Goal: Task Accomplishment & Management: Use online tool/utility

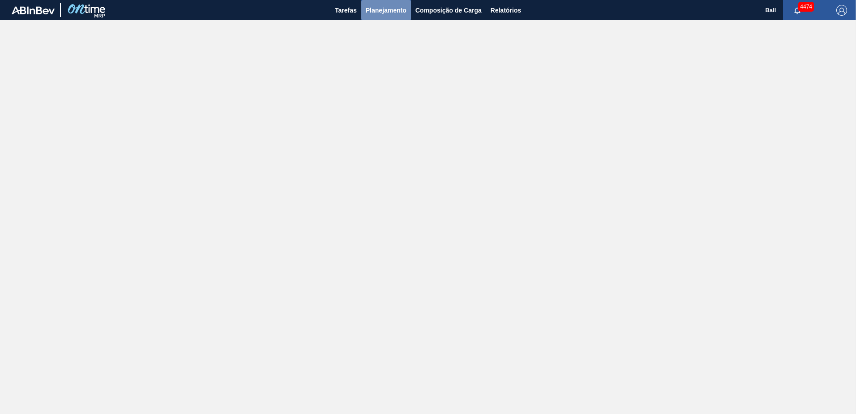
click at [379, 17] on button "Planejamento" at bounding box center [386, 10] width 50 height 20
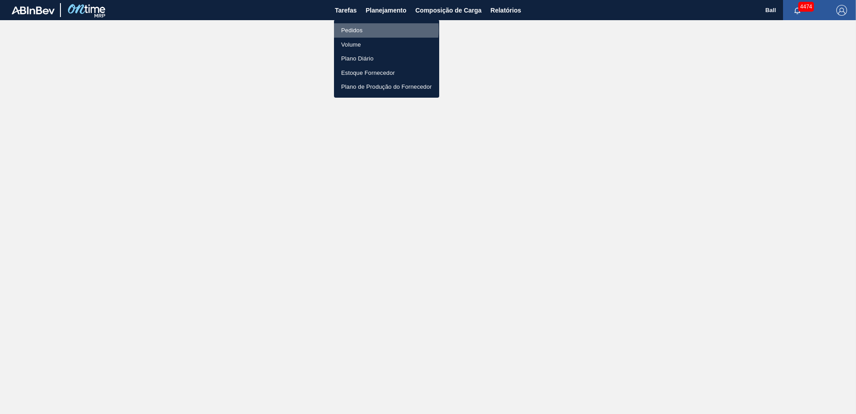
click at [363, 29] on li "Pedidos" at bounding box center [386, 30] width 105 height 14
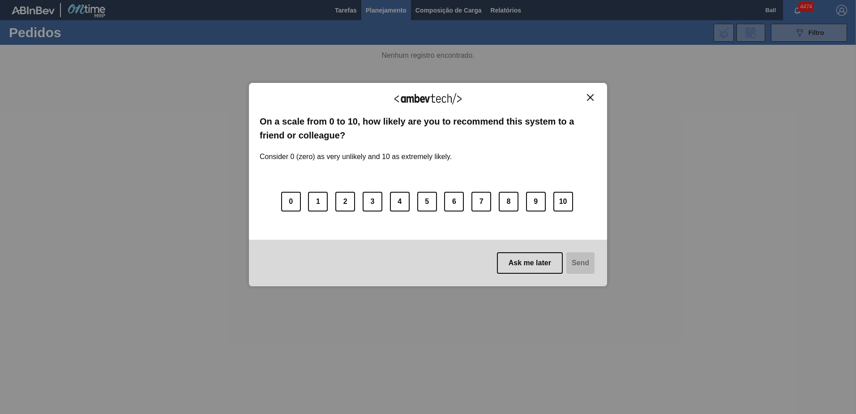
click at [589, 97] on img "Close" at bounding box center [590, 97] width 7 height 7
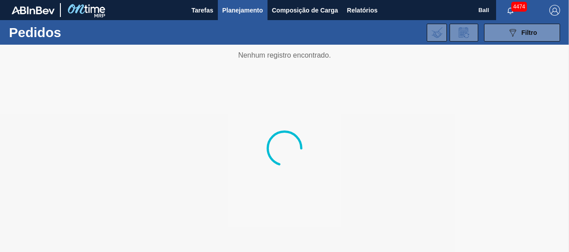
click at [233, 5] on span "Planejamento" at bounding box center [242, 10] width 41 height 11
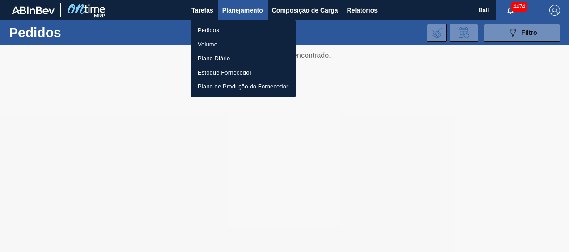
click at [212, 31] on li "Pedidos" at bounding box center [243, 30] width 105 height 14
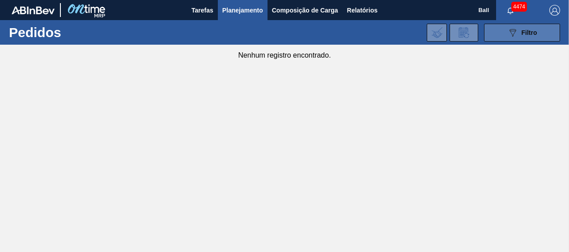
click at [510, 26] on button "089F7B8B-B2A5-4AFE-B5C0-19BA573D28AC Filtro" at bounding box center [522, 33] width 76 height 18
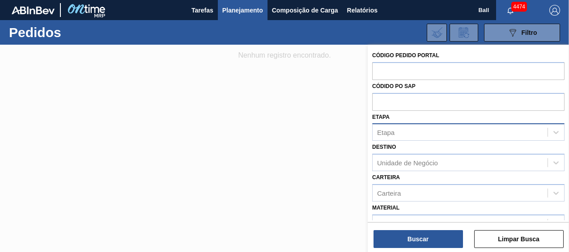
click at [409, 131] on div "Etapa" at bounding box center [460, 132] width 175 height 13
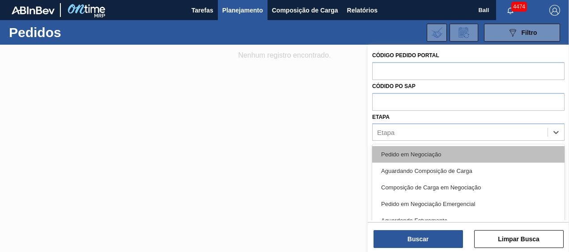
scroll to position [45, 0]
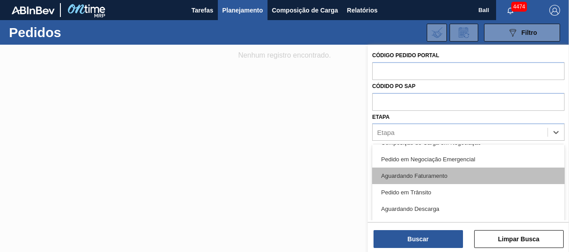
click at [410, 172] on div "Aguardando Faturamento" at bounding box center [468, 176] width 192 height 17
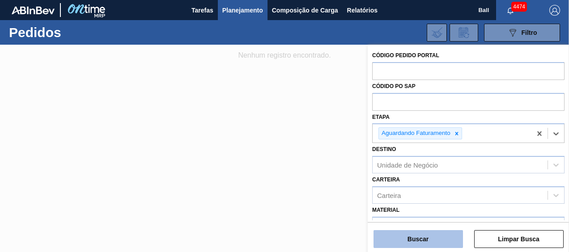
click at [406, 241] on button "Buscar" at bounding box center [419, 239] width 90 height 18
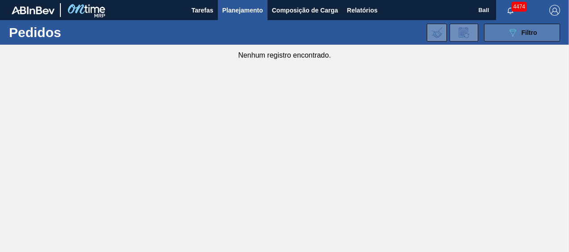
click at [512, 26] on button "089F7B8B-B2A5-4AFE-B5C0-19BA573D28AC Filtro" at bounding box center [522, 33] width 76 height 18
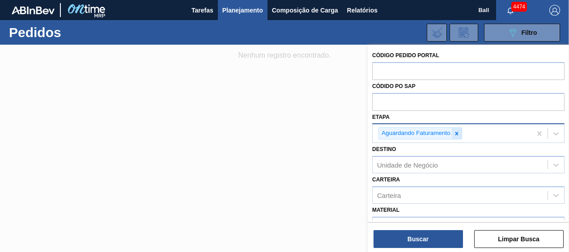
click at [456, 132] on icon at bounding box center [457, 134] width 6 height 6
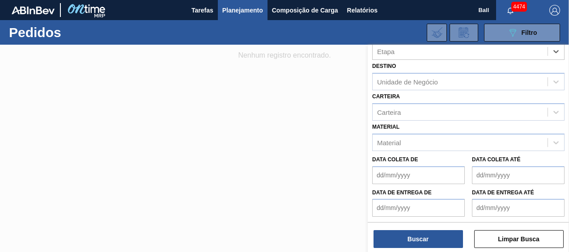
scroll to position [90, 0]
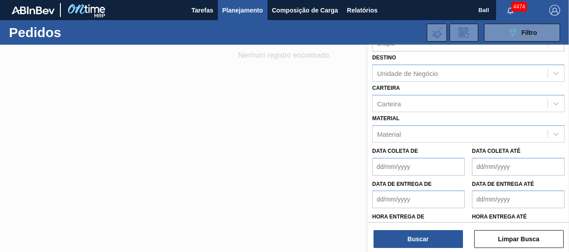
click at [323, 155] on div at bounding box center [284, 171] width 569 height 252
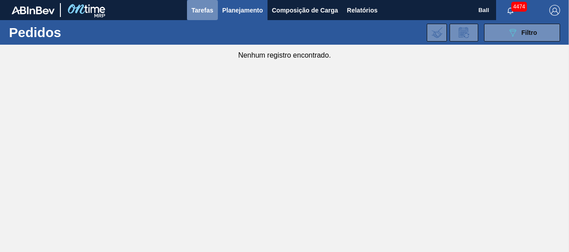
click at [205, 9] on span "Tarefas" at bounding box center [203, 10] width 22 height 11
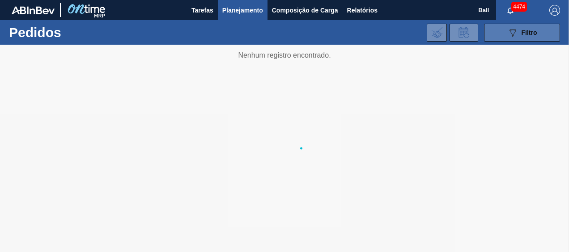
click at [512, 26] on button "089F7B8B-B2A5-4AFE-B5C0-19BA573D28AC Filtro" at bounding box center [522, 33] width 76 height 18
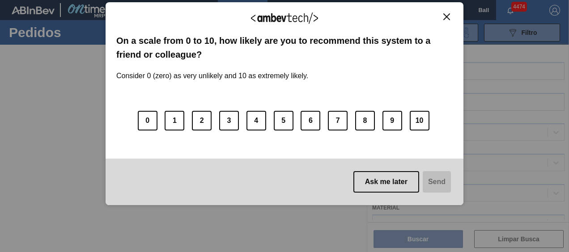
click at [449, 22] on div "We appreciate your feedback!" at bounding box center [284, 23] width 337 height 21
click at [449, 18] on img "Close" at bounding box center [446, 16] width 7 height 7
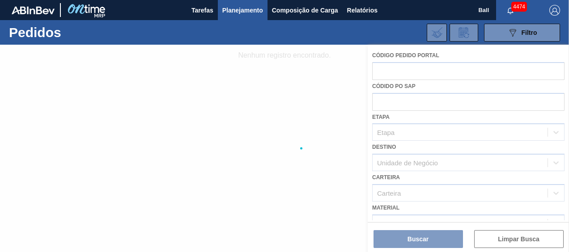
click at [263, 84] on div at bounding box center [284, 149] width 569 height 208
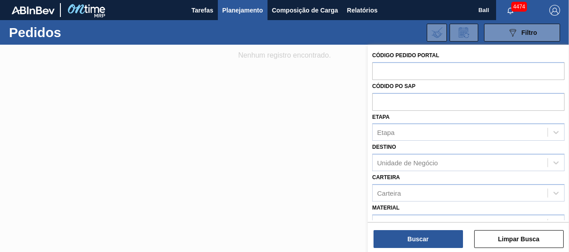
drag, startPoint x: 216, startPoint y: 115, endPoint x: 202, endPoint y: 35, distance: 81.2
click at [215, 115] on div at bounding box center [284, 171] width 569 height 252
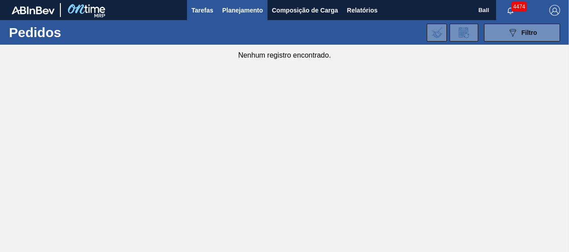
click at [206, 19] on button "Tarefas" at bounding box center [202, 10] width 31 height 20
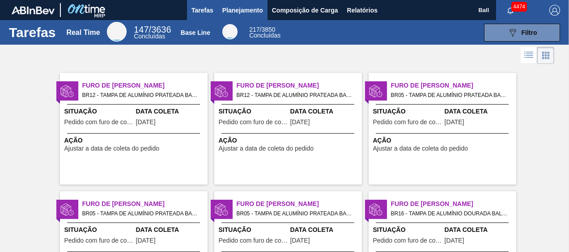
click at [230, 10] on span "Planejamento" at bounding box center [242, 10] width 41 height 11
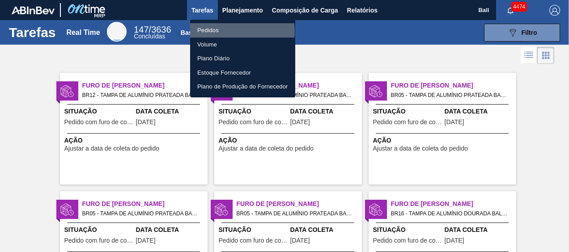
click at [210, 32] on li "Pedidos" at bounding box center [242, 30] width 105 height 14
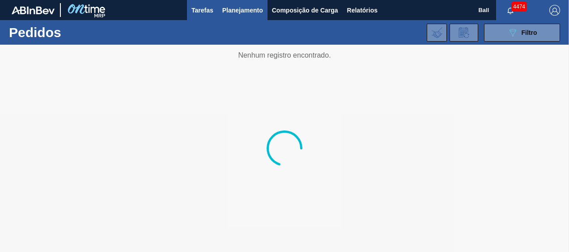
click at [211, 12] on span "Tarefas" at bounding box center [203, 10] width 22 height 11
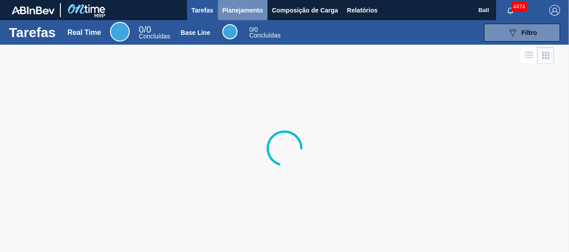
click at [250, 10] on span "Planejamento" at bounding box center [242, 10] width 41 height 11
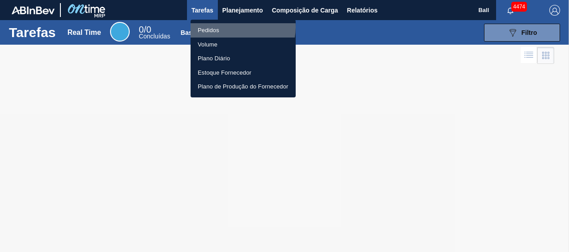
click at [234, 27] on li "Pedidos" at bounding box center [243, 30] width 105 height 14
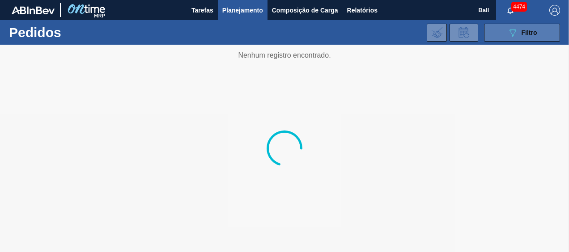
click at [507, 33] on icon "089F7B8B-B2A5-4AFE-B5C0-19BA573D28AC" at bounding box center [512, 32] width 11 height 11
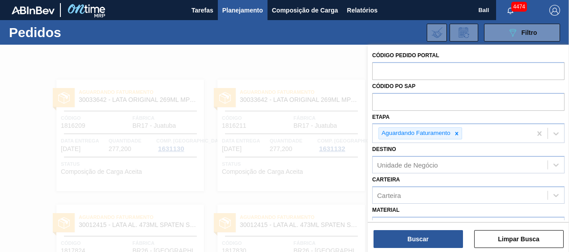
click at [200, 55] on div at bounding box center [284, 171] width 569 height 252
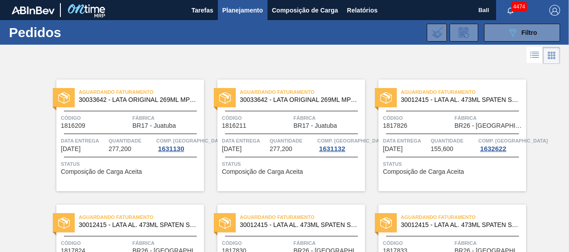
click at [538, 55] on icon at bounding box center [535, 55] width 7 height 0
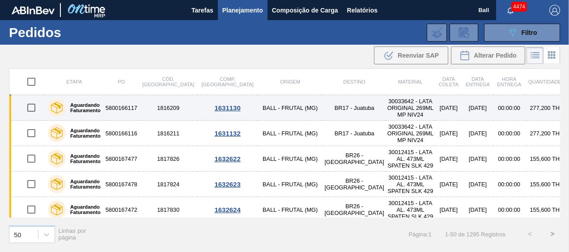
click at [29, 110] on input "checkbox" at bounding box center [31, 107] width 19 height 19
checkbox input "true"
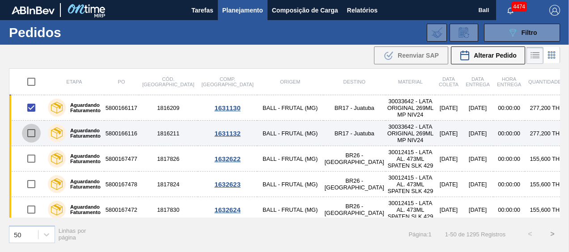
click at [29, 126] on input "checkbox" at bounding box center [31, 133] width 19 height 19
checkbox input "true"
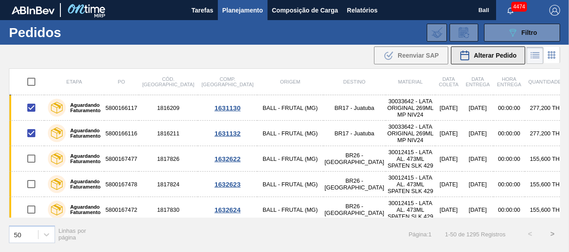
click at [500, 47] on button "Alterar Pedido" at bounding box center [488, 56] width 74 height 18
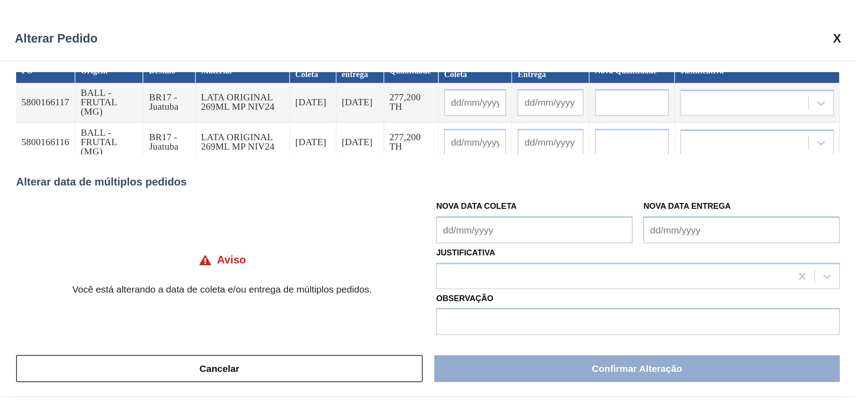
scroll to position [13, 0]
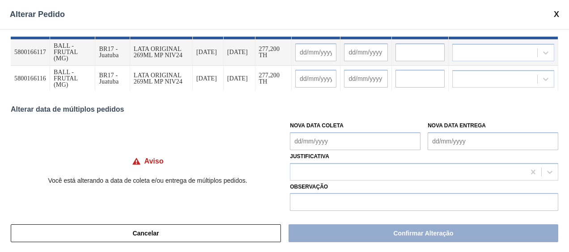
click at [555, 13] on span at bounding box center [556, 14] width 5 height 9
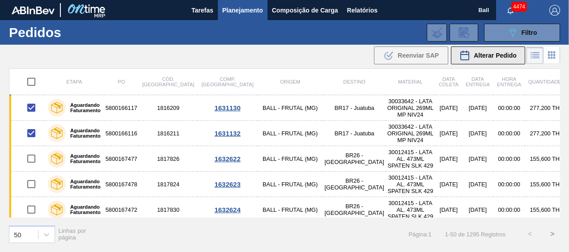
click at [482, 63] on button "Alterar Pedido" at bounding box center [488, 56] width 74 height 18
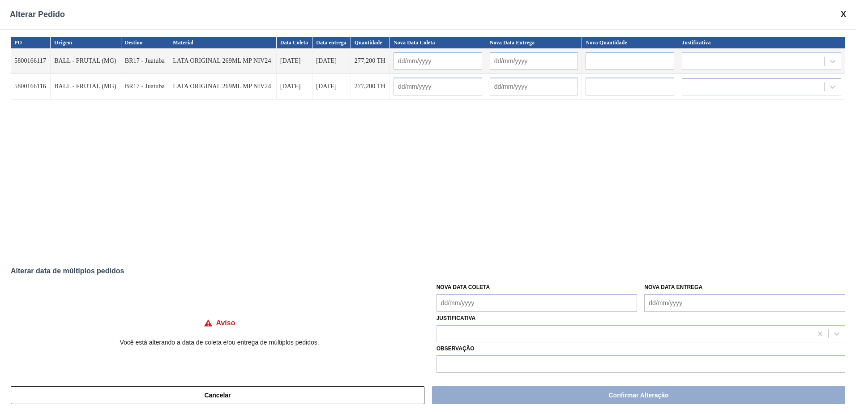
click at [569, 14] on span at bounding box center [842, 14] width 5 height 9
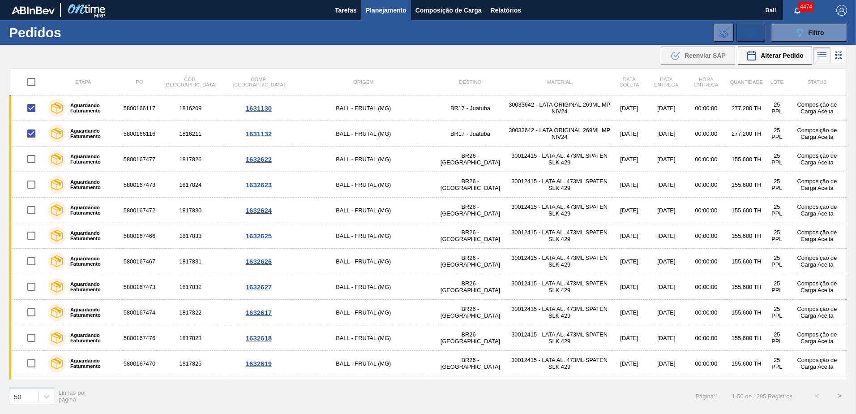
click at [569, 34] on icon at bounding box center [750, 32] width 14 height 11
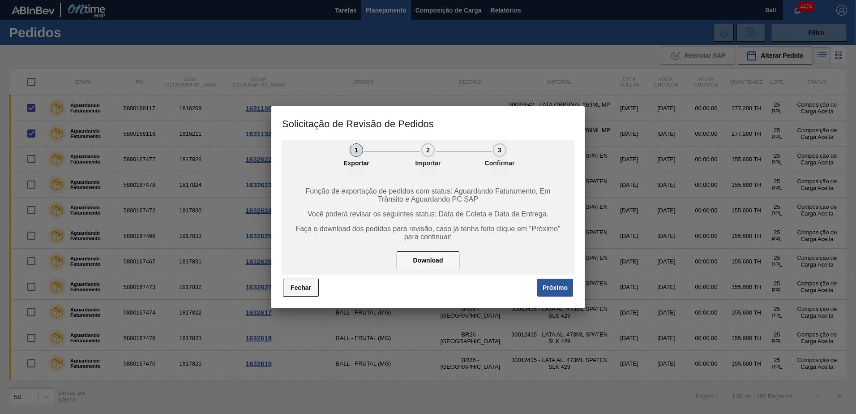
click at [305, 252] on button "Fechar" at bounding box center [301, 287] width 36 height 18
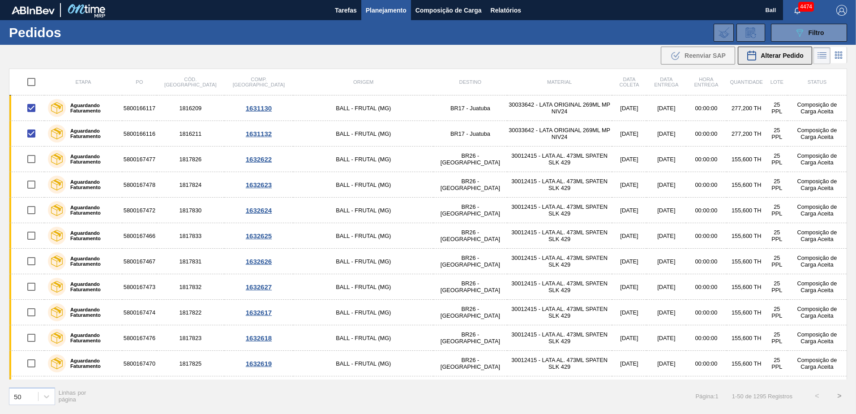
click at [569, 54] on span "Alterar Pedido" at bounding box center [781, 55] width 43 height 7
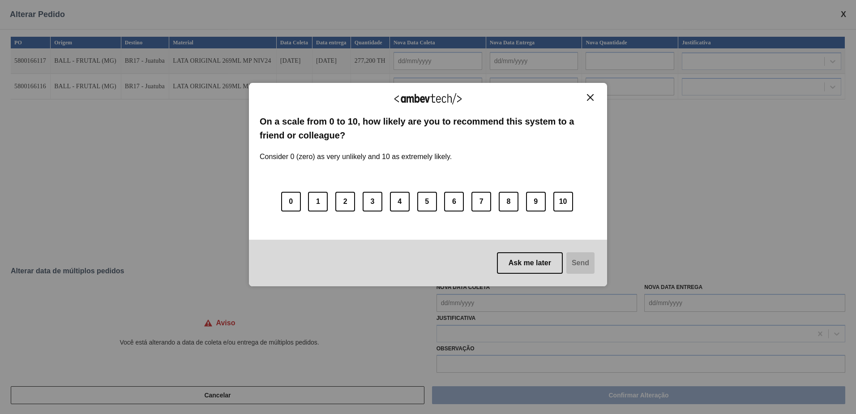
click at [569, 99] on img "Close" at bounding box center [590, 97] width 7 height 7
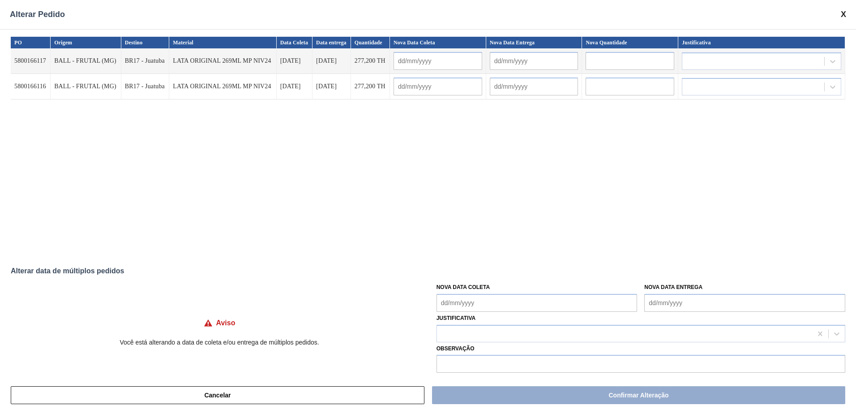
click at [569, 13] on span at bounding box center [842, 14] width 5 height 9
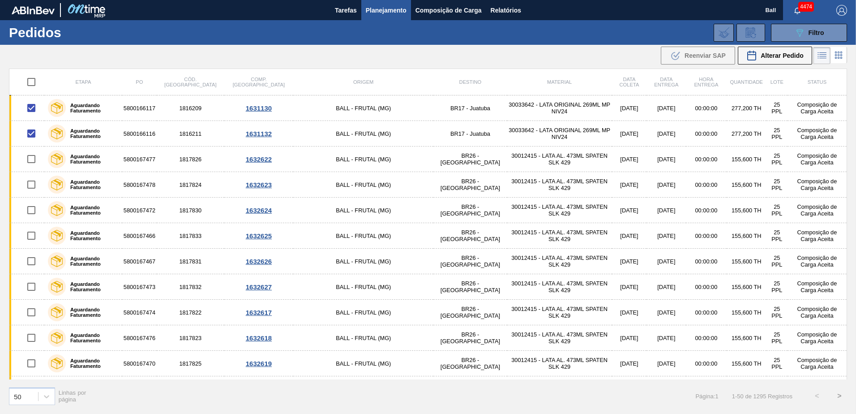
click at [569, 8] on img "button" at bounding box center [841, 10] width 11 height 11
click at [569, 99] on li "Sair" at bounding box center [815, 96] width 68 height 16
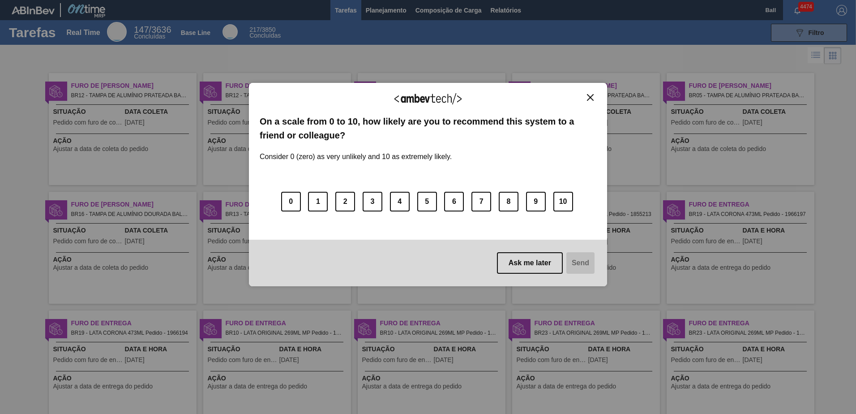
click at [569, 97] on img "Close" at bounding box center [590, 97] width 7 height 7
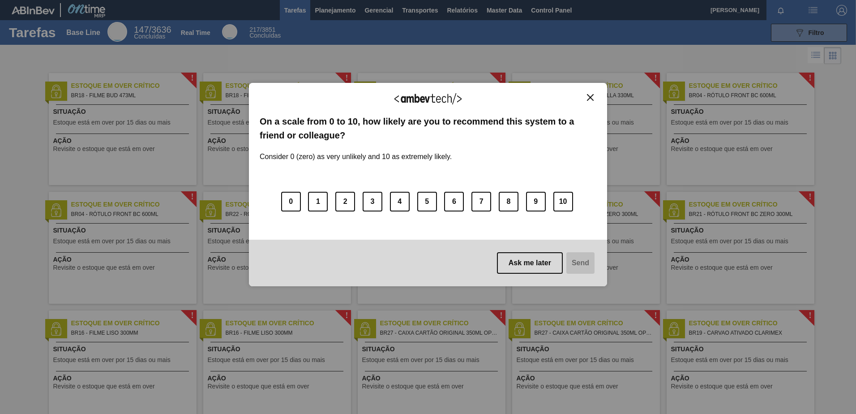
click at [588, 99] on img "Close" at bounding box center [590, 97] width 7 height 7
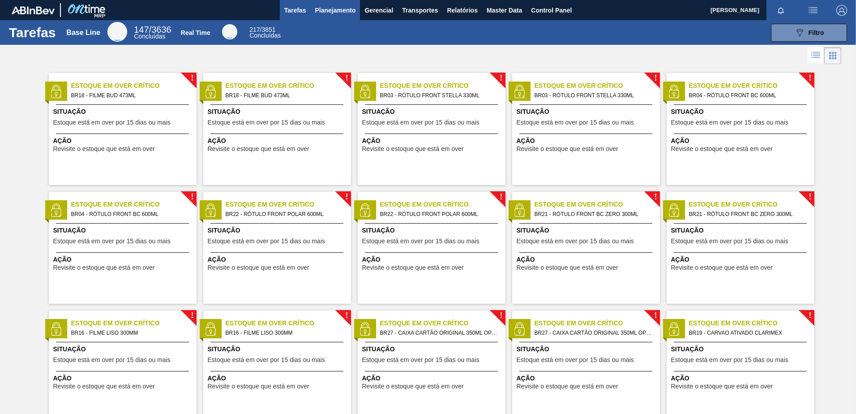
click at [343, 15] on span "Planejamento" at bounding box center [335, 10] width 41 height 11
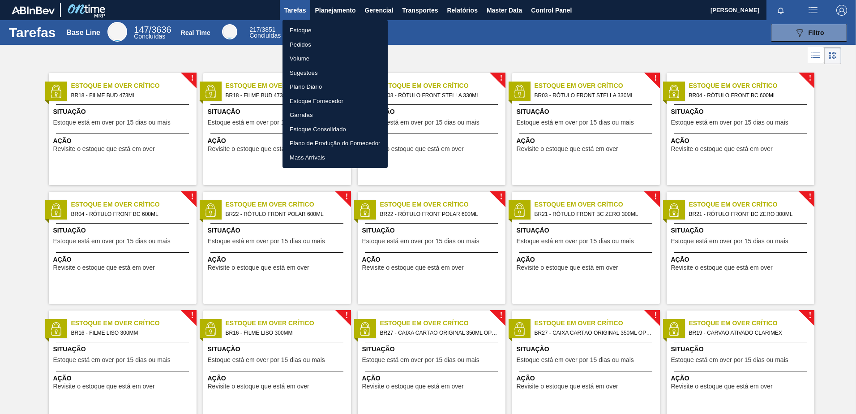
drag, startPoint x: 290, startPoint y: 30, endPoint x: 747, endPoint y: 33, distance: 456.9
click at [290, 30] on li "Estoque" at bounding box center [334, 30] width 105 height 14
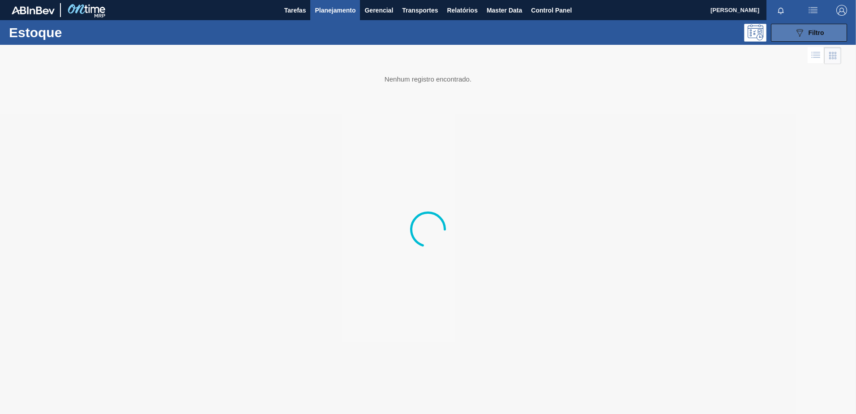
click at [808, 30] on span "Filtro" at bounding box center [816, 32] width 16 height 7
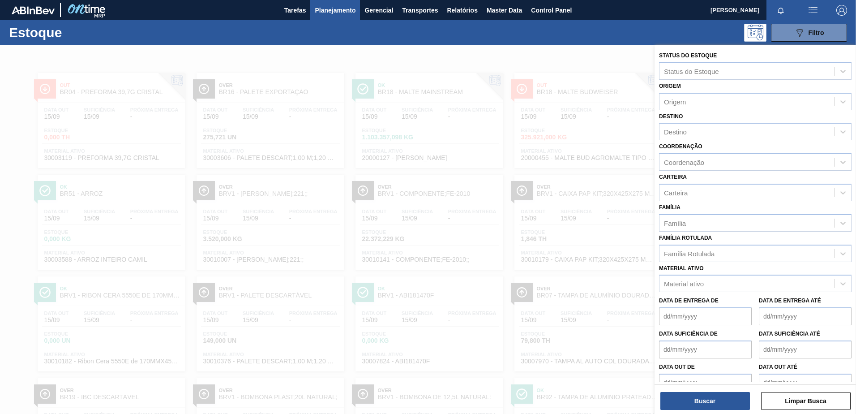
click at [305, 41] on div "089F7B8B-B2A5-4AFE-B5C0-19BA573D28AC Filtro" at bounding box center [497, 33] width 708 height 18
click at [294, 28] on div "089F7B8B-B2A5-4AFE-B5C0-19BA573D28AC Filtro" at bounding box center [497, 33] width 708 height 18
click at [303, 69] on div at bounding box center [428, 252] width 856 height 414
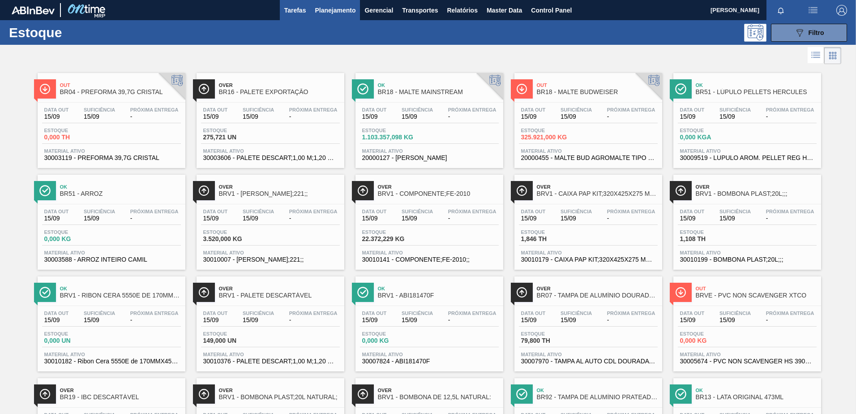
click at [296, 14] on span "Tarefas" at bounding box center [295, 10] width 22 height 11
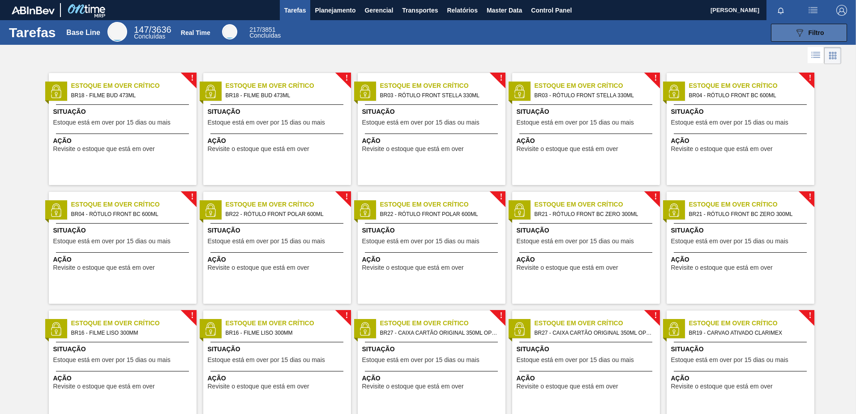
click at [817, 30] on span "Filtro" at bounding box center [816, 32] width 16 height 7
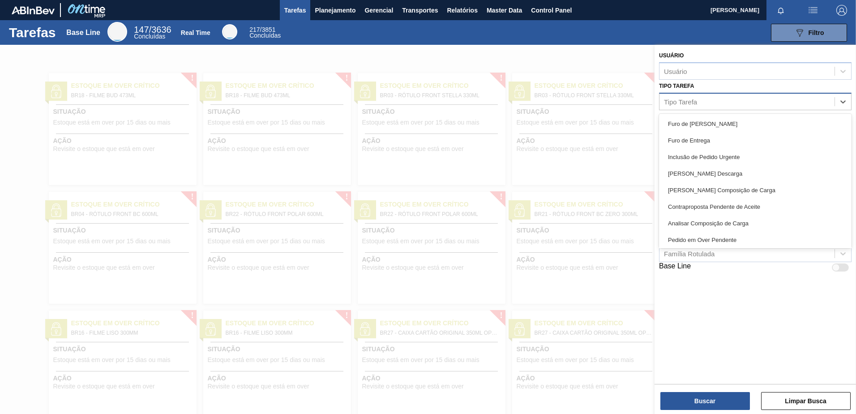
click at [719, 102] on div "Tipo Tarefa" at bounding box center [746, 101] width 175 height 13
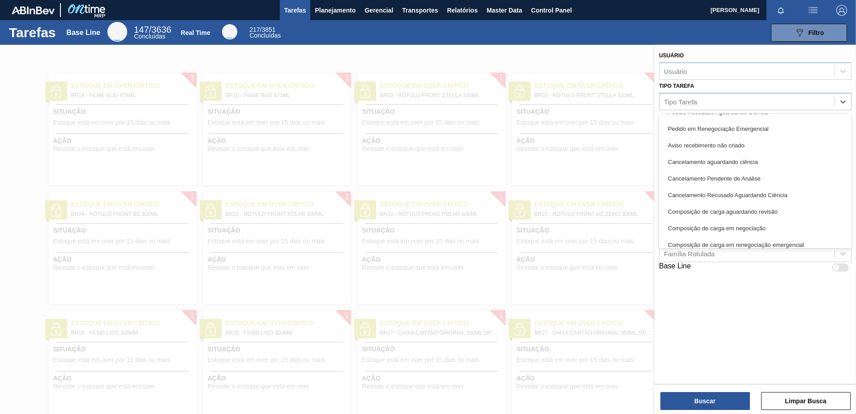
scroll to position [116, 0]
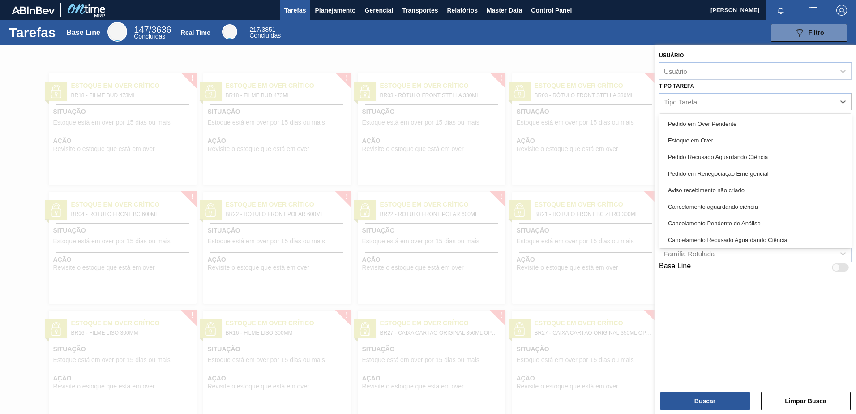
click at [750, 171] on div "Pedido em Renegociação Emergencial" at bounding box center [755, 173] width 192 height 17
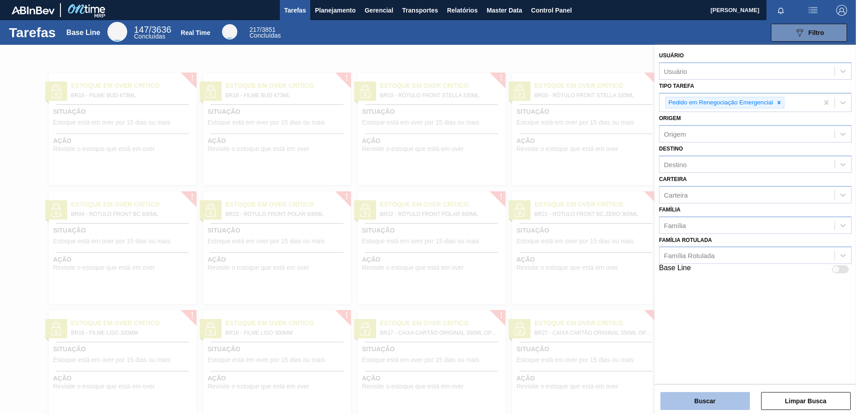
click at [699, 398] on button "Buscar" at bounding box center [705, 401] width 90 height 18
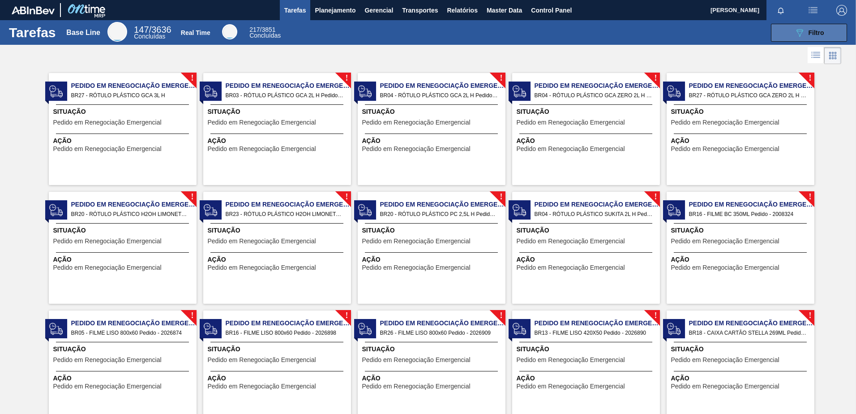
click at [806, 34] on div "089F7B8B-B2A5-4AFE-B5C0-19BA573D28AC Filtro" at bounding box center [809, 32] width 30 height 11
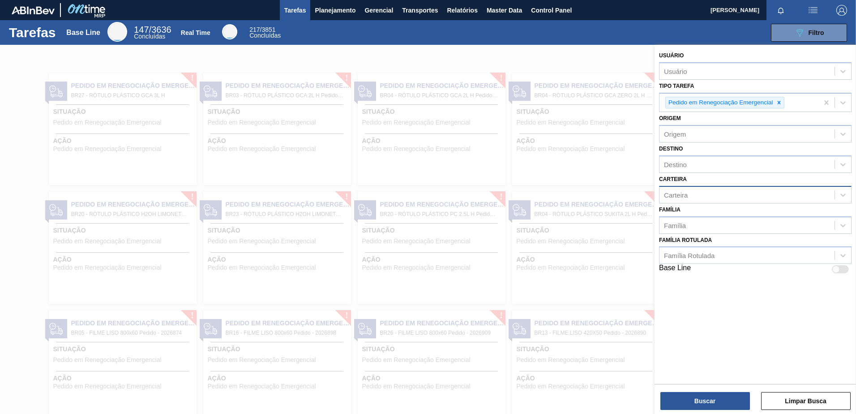
click at [690, 192] on div "Carteira" at bounding box center [746, 194] width 175 height 13
type input "lata"
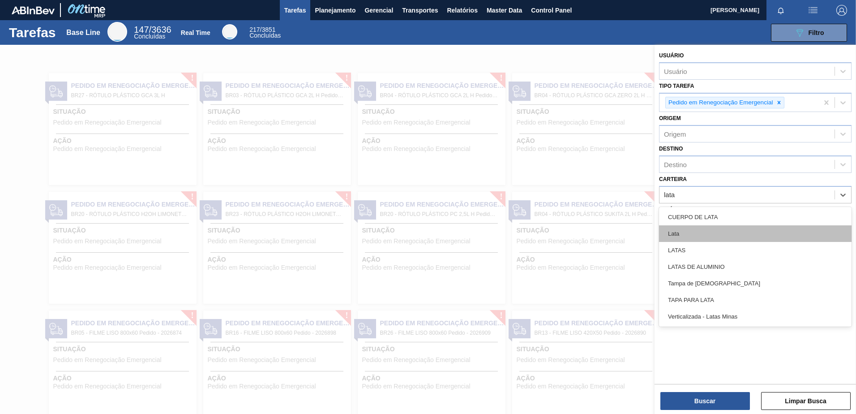
click at [727, 236] on div "Lata" at bounding box center [755, 233] width 192 height 17
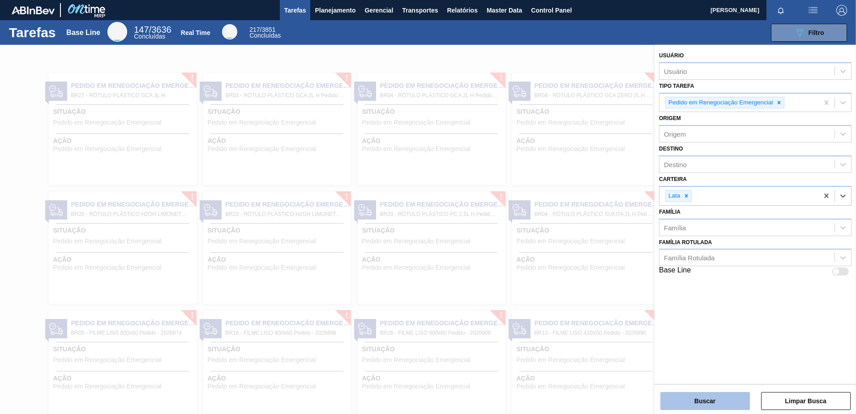
click at [711, 399] on button "Buscar" at bounding box center [705, 401] width 90 height 18
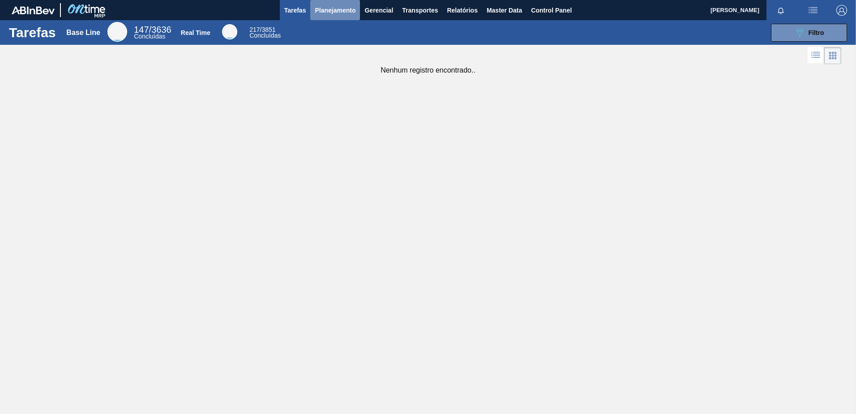
click at [358, 10] on button "Planejamento" at bounding box center [335, 10] width 50 height 20
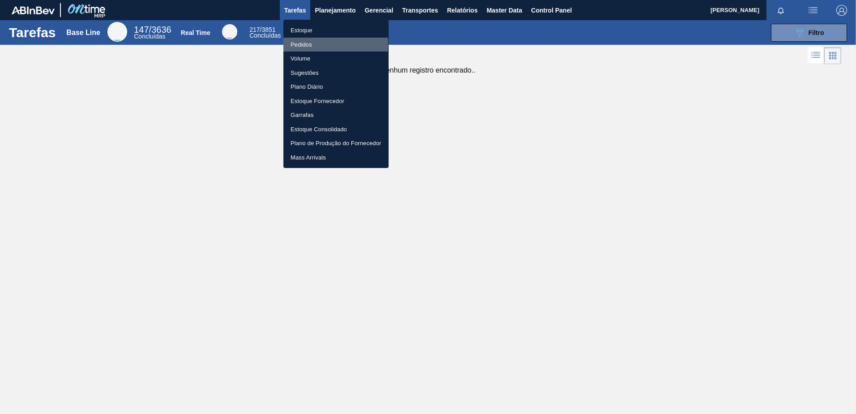
click at [310, 43] on li "Pedidos" at bounding box center [335, 45] width 105 height 14
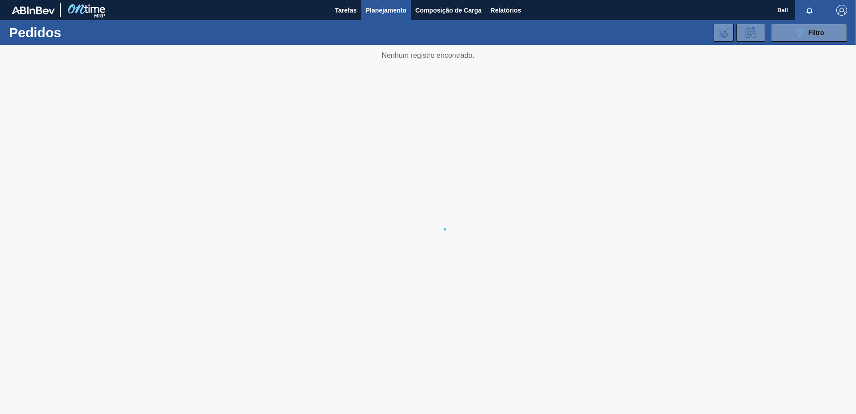
click at [378, 10] on span "Planejamento" at bounding box center [386, 10] width 41 height 11
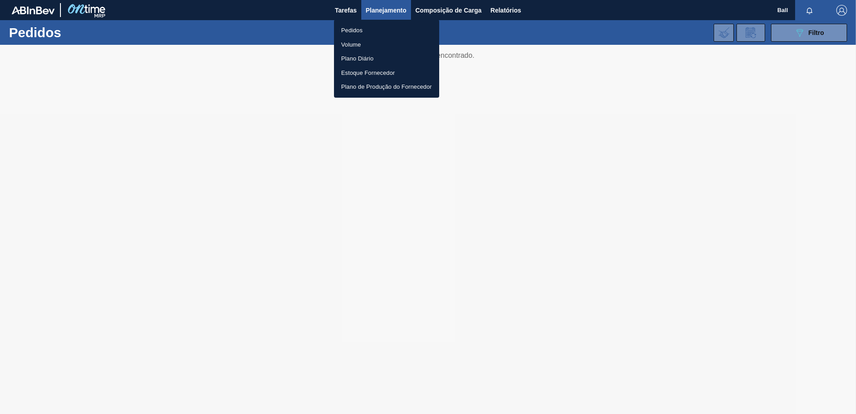
click at [563, 27] on div at bounding box center [428, 207] width 856 height 414
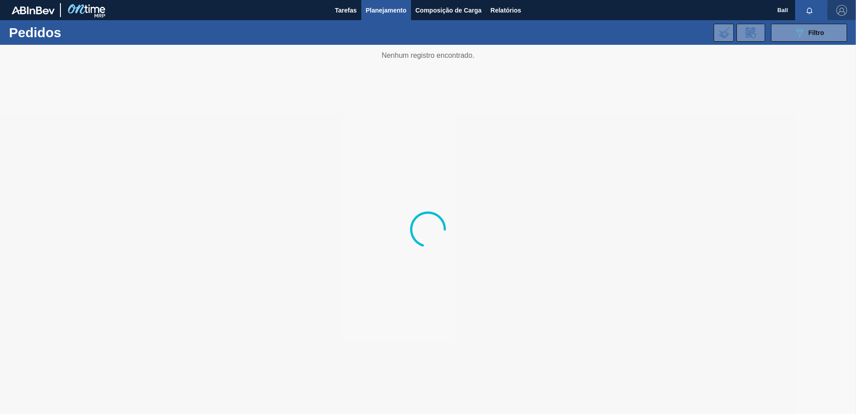
click at [842, 11] on img "button" at bounding box center [841, 10] width 11 height 11
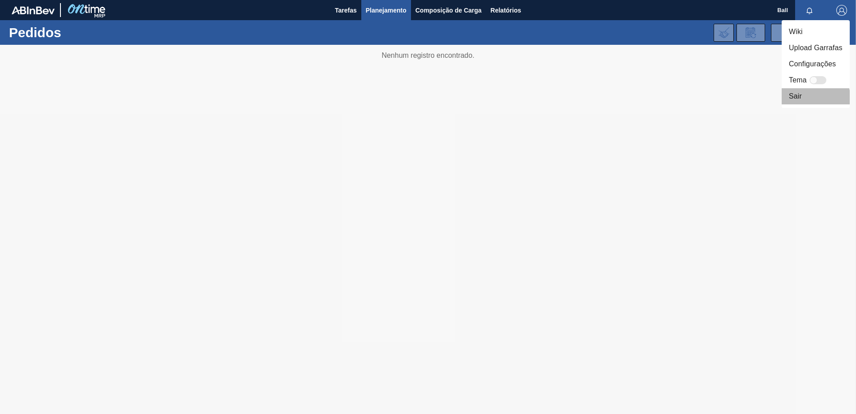
click at [806, 99] on li "Sair" at bounding box center [815, 96] width 68 height 16
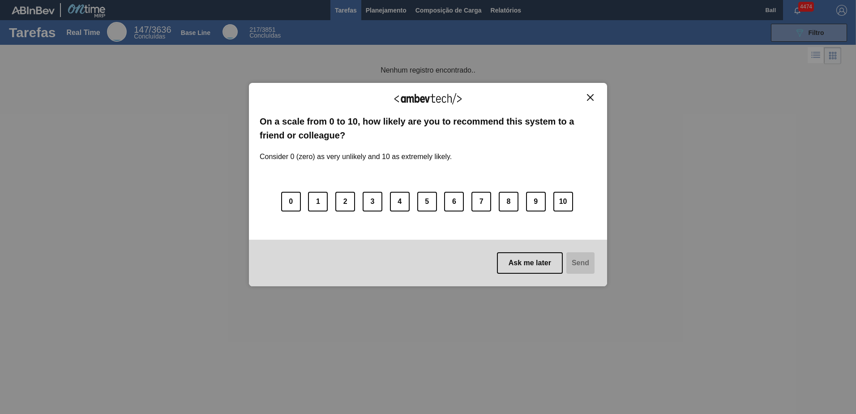
click at [596, 98] on div "We appreciate your feedback! On a scale from 0 to 10, how likely are you to rec…" at bounding box center [428, 184] width 358 height 203
click at [587, 94] on button "Close" at bounding box center [590, 98] width 12 height 8
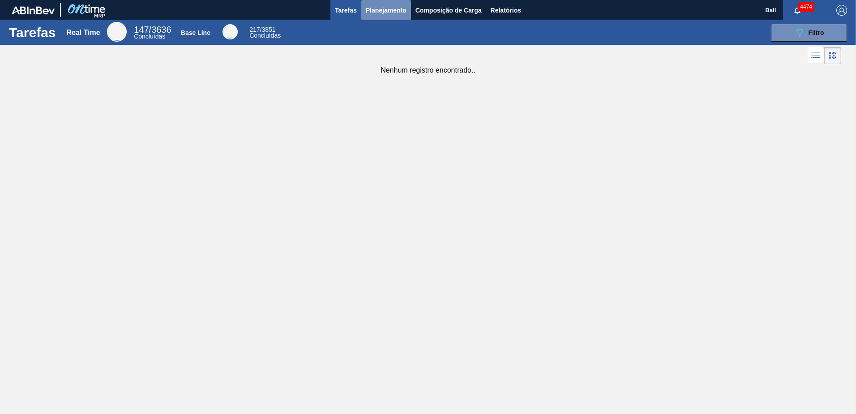
click at [379, 10] on span "Planejamento" at bounding box center [386, 10] width 41 height 11
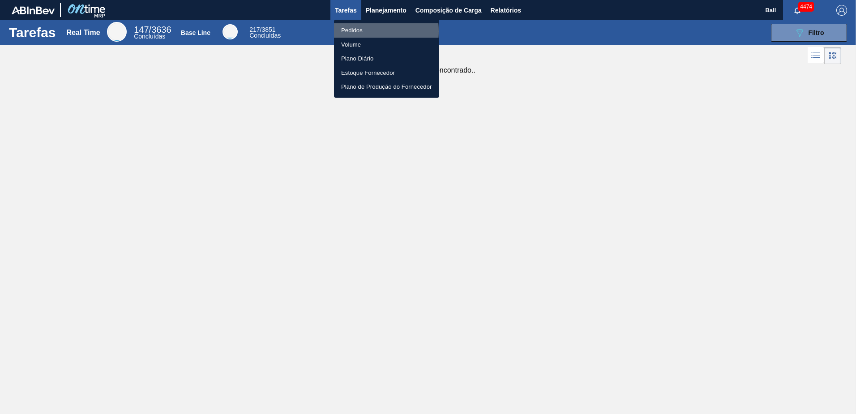
click at [348, 31] on li "Pedidos" at bounding box center [386, 30] width 105 height 14
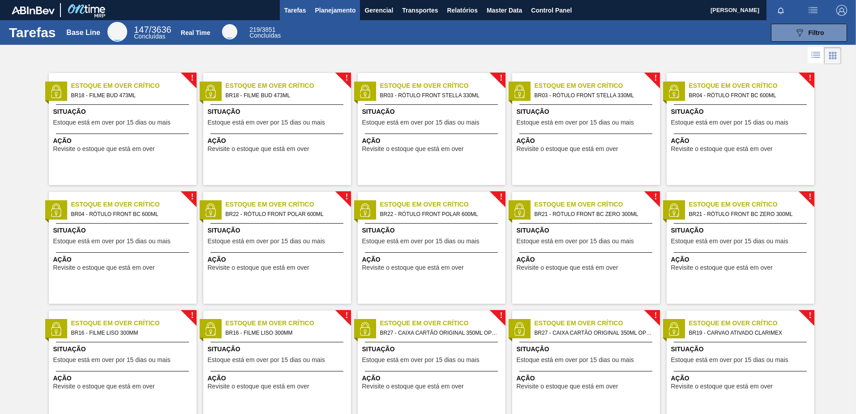
click at [346, 11] on span "Planejamento" at bounding box center [335, 10] width 41 height 11
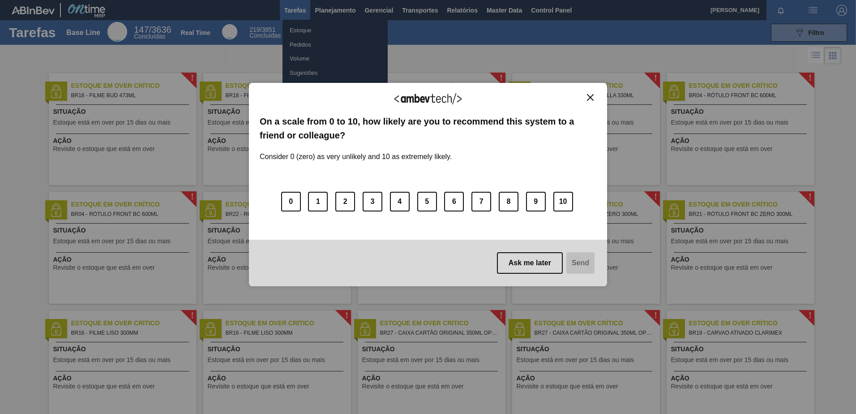
click at [593, 95] on img "Close" at bounding box center [590, 97] width 7 height 7
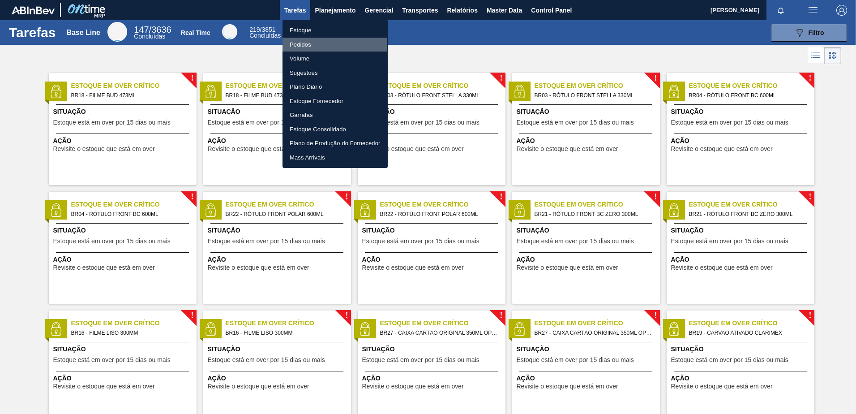
click at [311, 46] on li "Pedidos" at bounding box center [334, 45] width 105 height 14
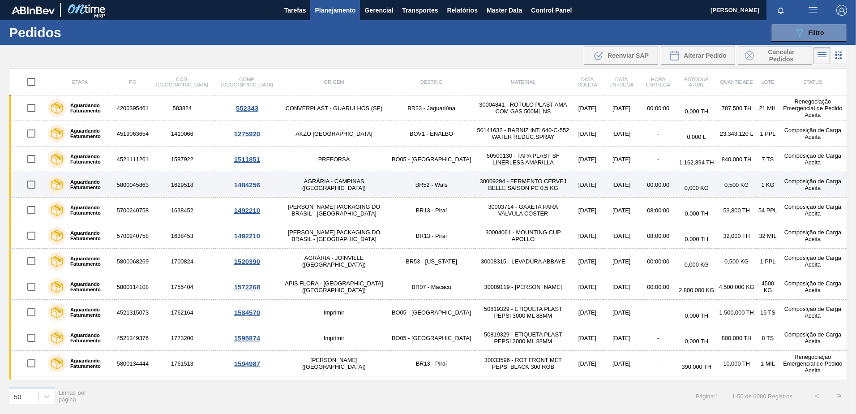
click at [32, 186] on input "checkbox" at bounding box center [31, 184] width 19 height 19
checkbox input "true"
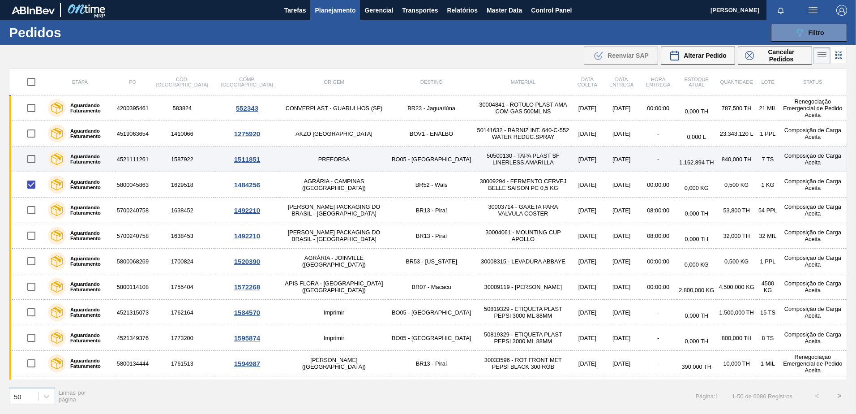
click at [34, 158] on input "checkbox" at bounding box center [31, 158] width 19 height 19
checkbox input "true"
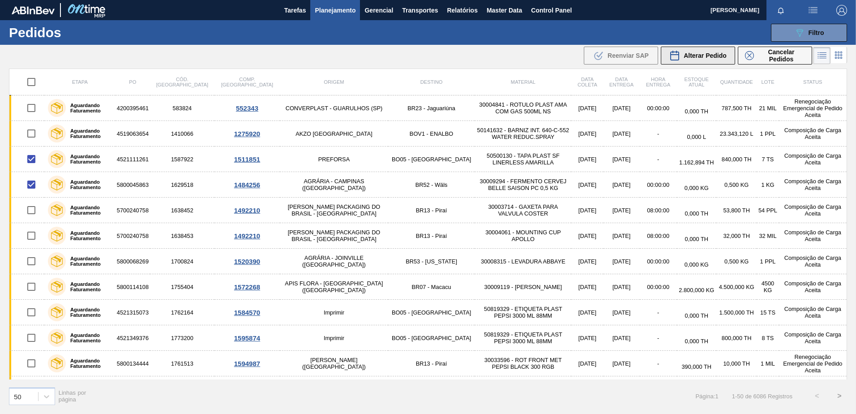
click at [695, 57] on span "Alterar Pedido" at bounding box center [704, 55] width 43 height 7
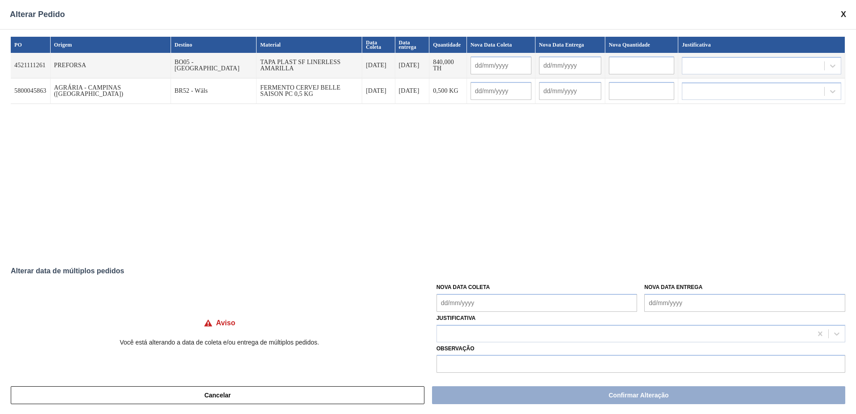
click at [844, 13] on span at bounding box center [842, 14] width 5 height 9
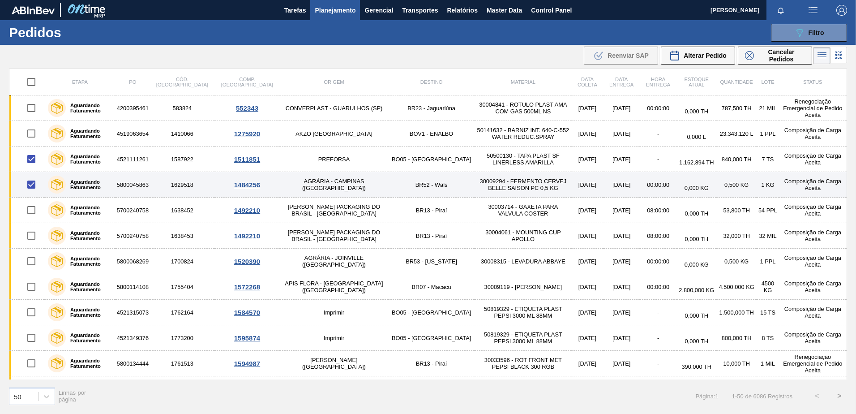
click at [30, 180] on input "checkbox" at bounding box center [31, 184] width 19 height 19
checkbox input "false"
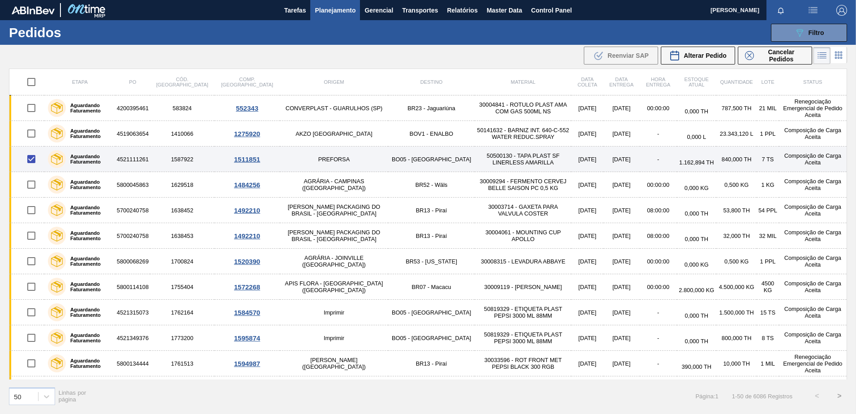
click at [36, 165] on input "checkbox" at bounding box center [31, 158] width 19 height 19
checkbox input "false"
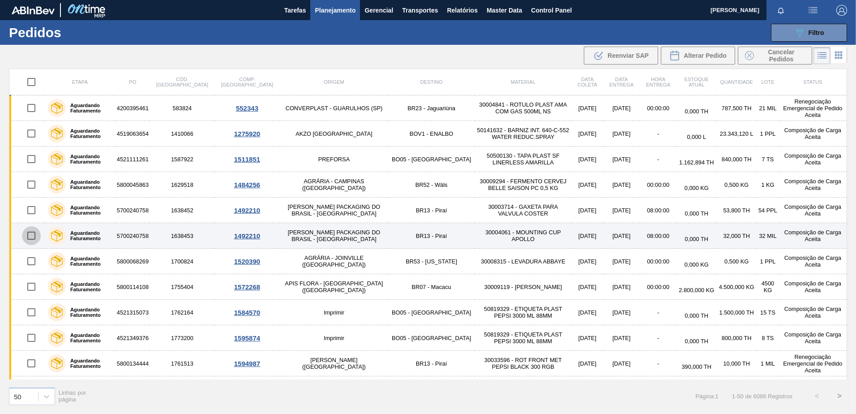
click at [31, 243] on input "checkbox" at bounding box center [31, 235] width 19 height 19
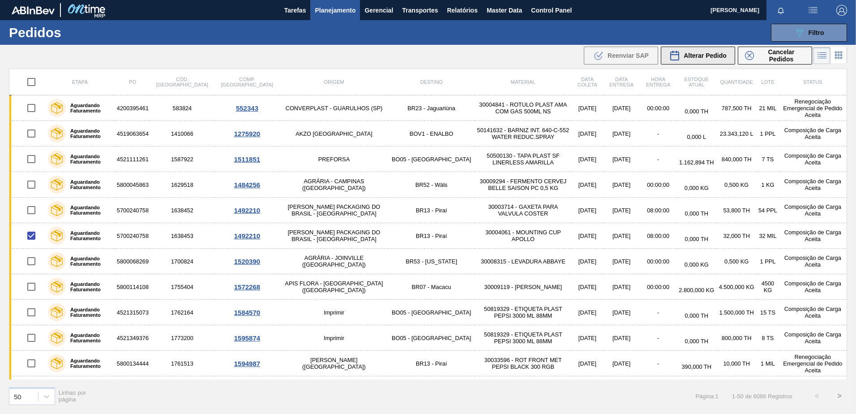
click at [695, 59] on div "Alterar Pedido" at bounding box center [697, 55] width 57 height 11
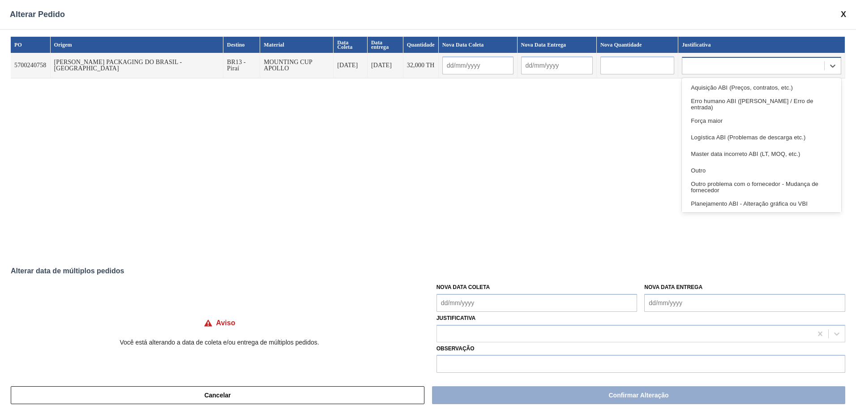
click at [773, 74] on div at bounding box center [761, 65] width 159 height 17
click at [524, 148] on div "PO Origem Destino Material Data [PERSON_NAME] Data entrega Quantidade Nova Data…" at bounding box center [428, 145] width 834 height 216
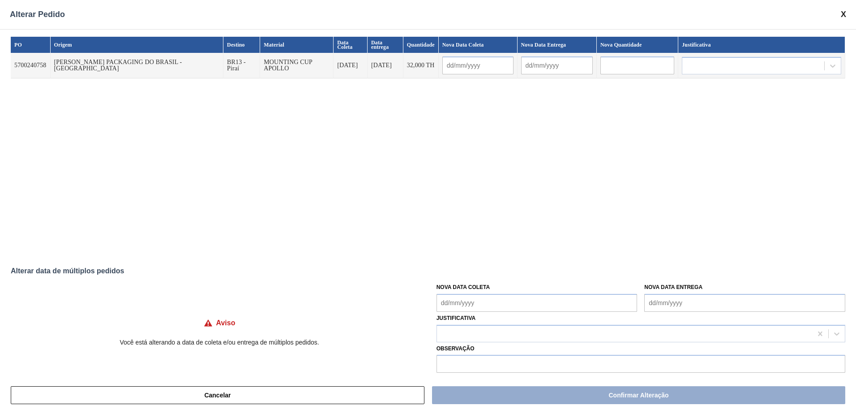
click at [841, 13] on span at bounding box center [842, 14] width 5 height 9
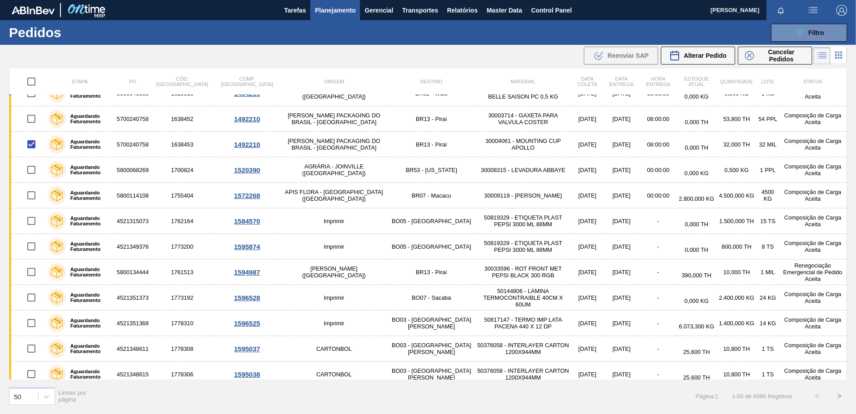
scroll to position [134, 0]
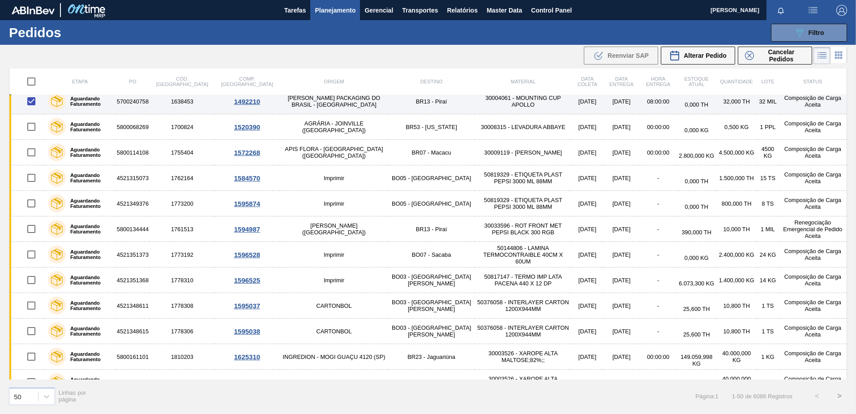
click at [29, 103] on input "checkbox" at bounding box center [31, 101] width 19 height 19
checkbox input "false"
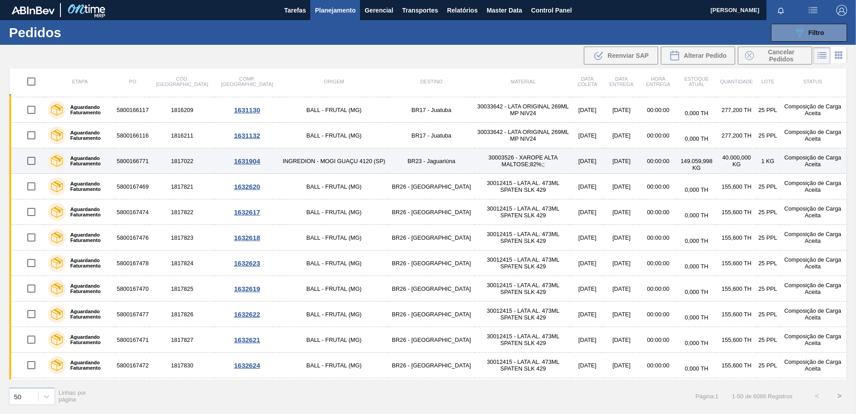
scroll to position [448, 0]
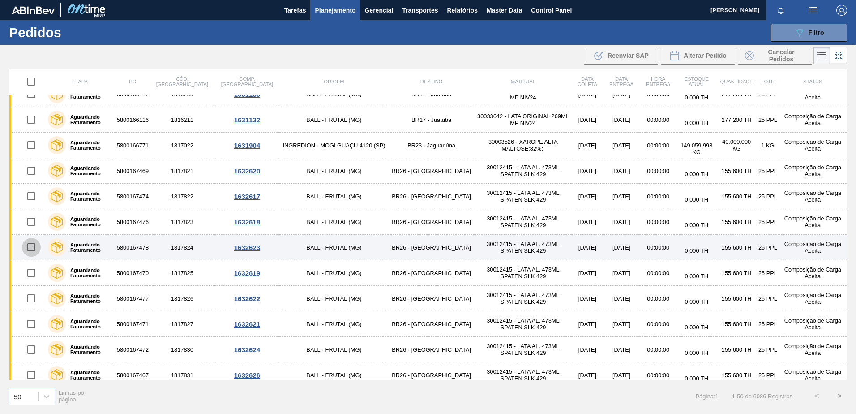
click at [31, 246] on input "checkbox" at bounding box center [31, 247] width 19 height 19
checkbox input "true"
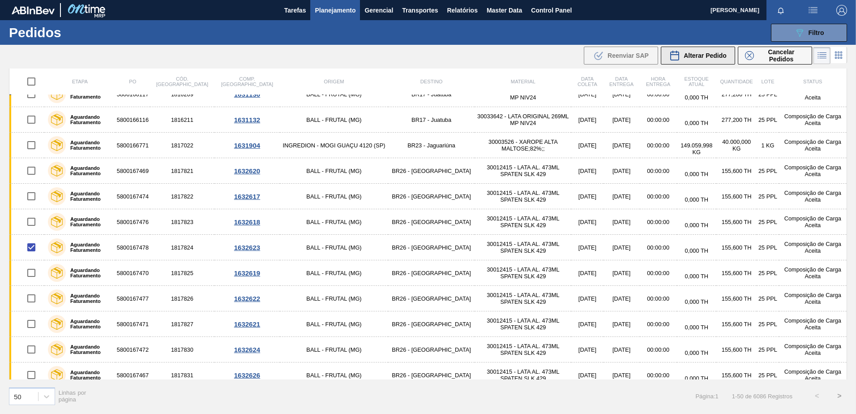
click at [703, 59] on div "Alterar Pedido" at bounding box center [697, 55] width 57 height 11
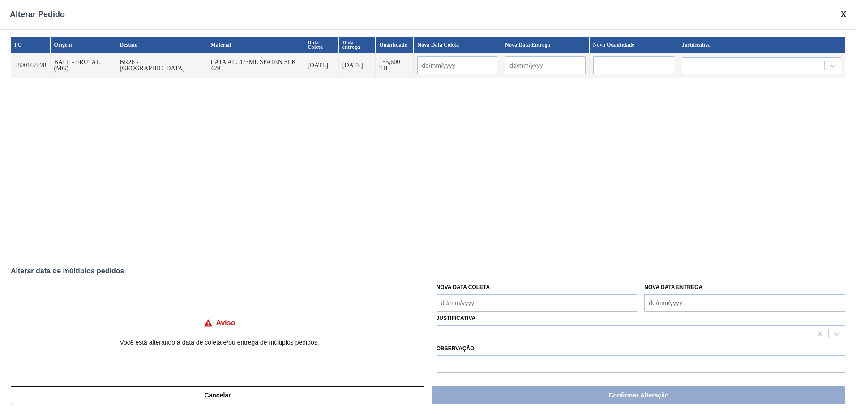
click at [842, 16] on span at bounding box center [842, 14] width 5 height 9
